Goal: Task Accomplishment & Management: Manage account settings

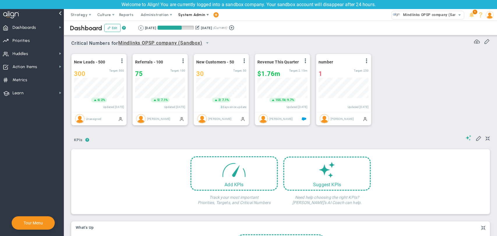
click at [196, 15] on span "System Admin" at bounding box center [191, 15] width 27 height 4
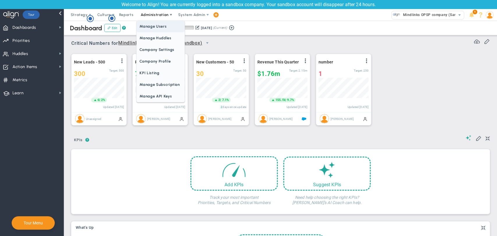
click at [162, 23] on span "Manage Users" at bounding box center [161, 27] width 48 height 12
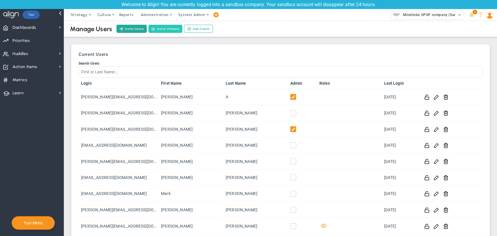
click at [175, 28] on button "Invite Viewers" at bounding box center [166, 29] width 34 height 8
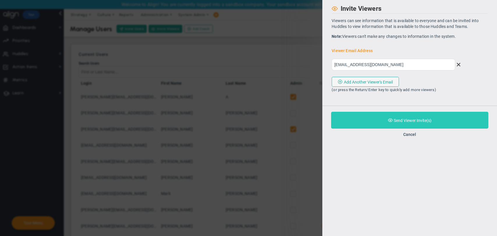
type input "[EMAIL_ADDRESS][DOMAIN_NAME]"
click at [384, 120] on button "Purchase and Send Viewer Invite(s) Validating Invite..." at bounding box center [409, 120] width 157 height 17
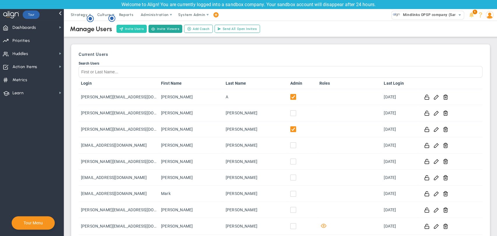
click at [124, 27] on button "Invite Users" at bounding box center [132, 29] width 30 height 8
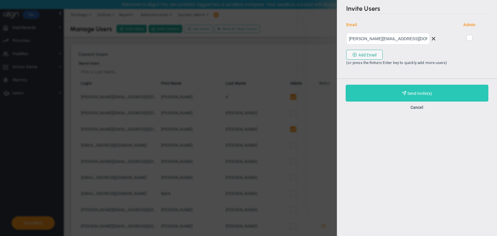
type input "[PERSON_NAME][EMAIL_ADDRESS][DOMAIN_NAME]"
click at [424, 99] on button "Purchase and Send Invite(s) Validating Invite..." at bounding box center [417, 93] width 143 height 17
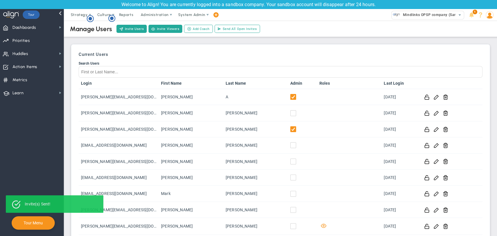
scroll to position [123, 0]
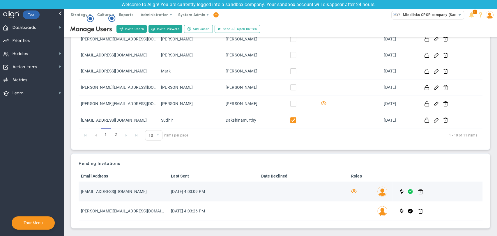
click at [408, 193] on span at bounding box center [410, 192] width 5 height 7
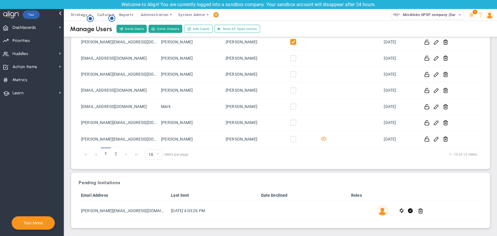
scroll to position [104, 0]
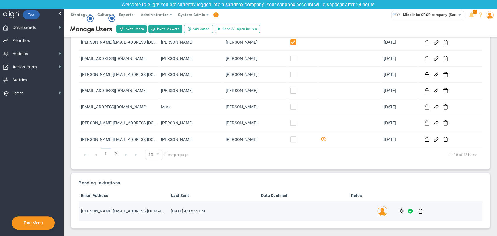
click at [408, 212] on span at bounding box center [410, 211] width 5 height 7
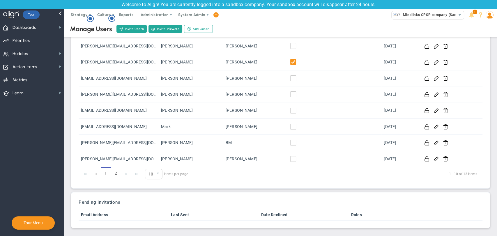
scroll to position [84, 0]
click at [490, 16] on img at bounding box center [490, 15] width 8 height 8
click at [483, 74] on span "Sign Out" at bounding box center [473, 73] width 47 height 12
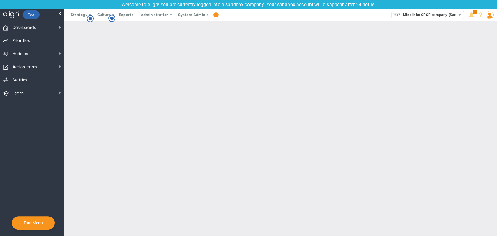
scroll to position [0, 0]
